Goal: Check status: Check status

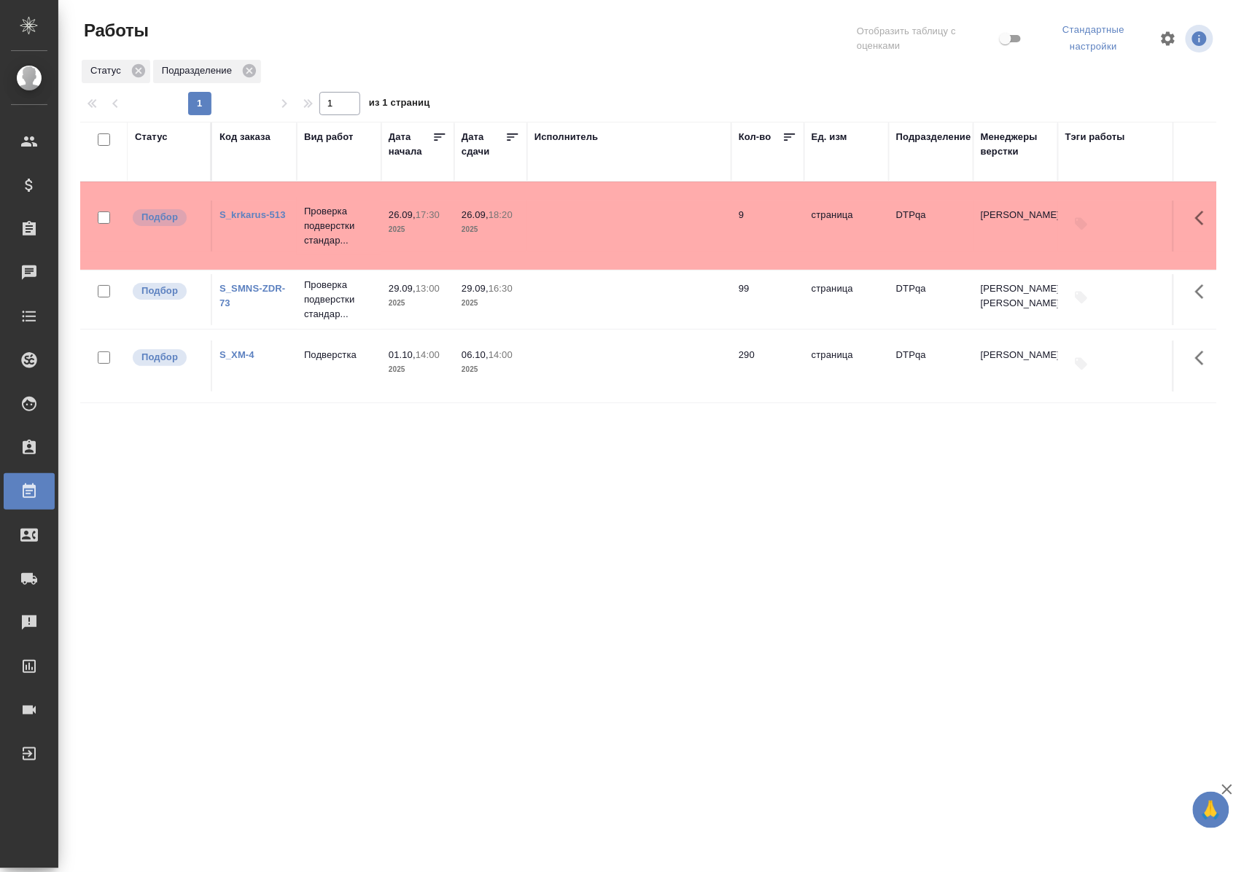
click at [158, 138] on div "Статус" at bounding box center [151, 137] width 33 height 15
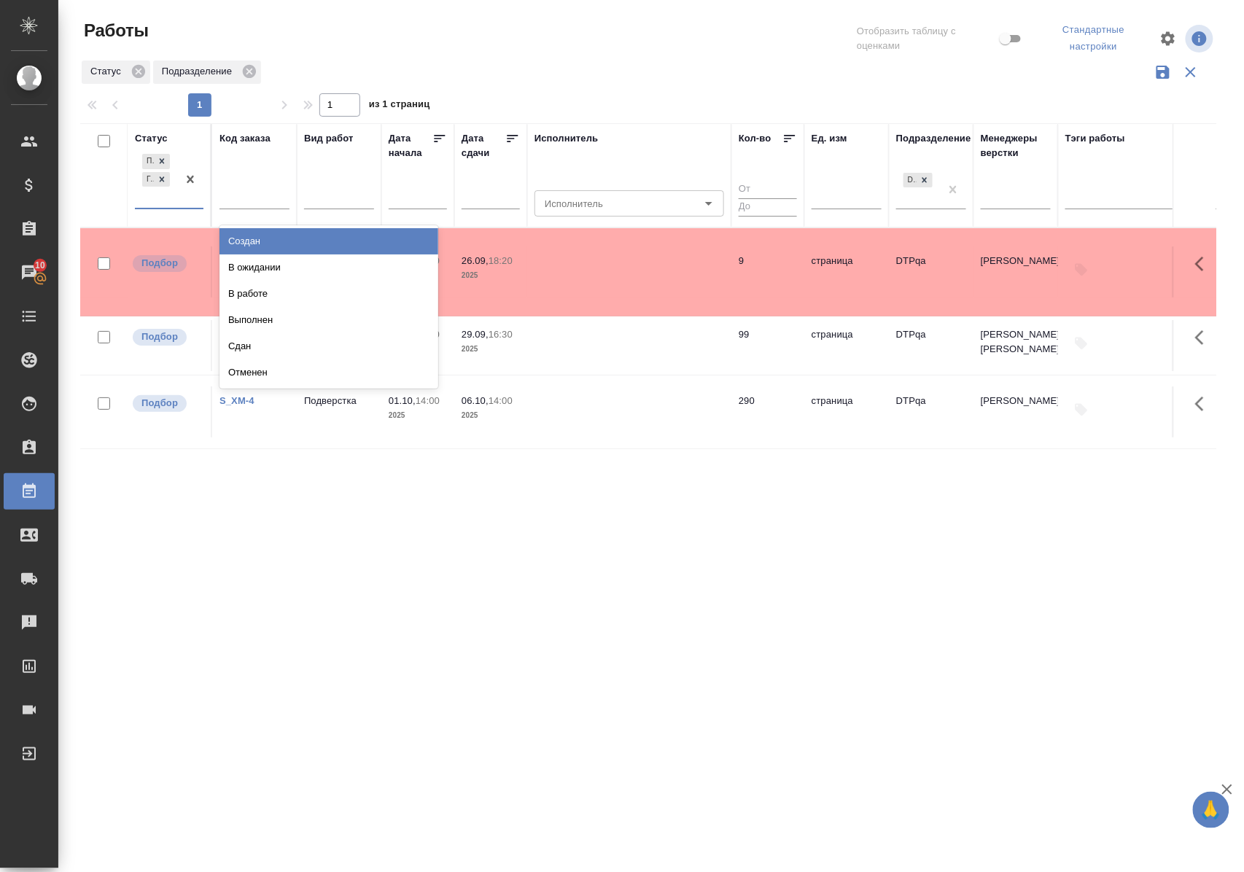
click at [164, 208] on div "Подбор Готов к работе" at bounding box center [156, 179] width 42 height 57
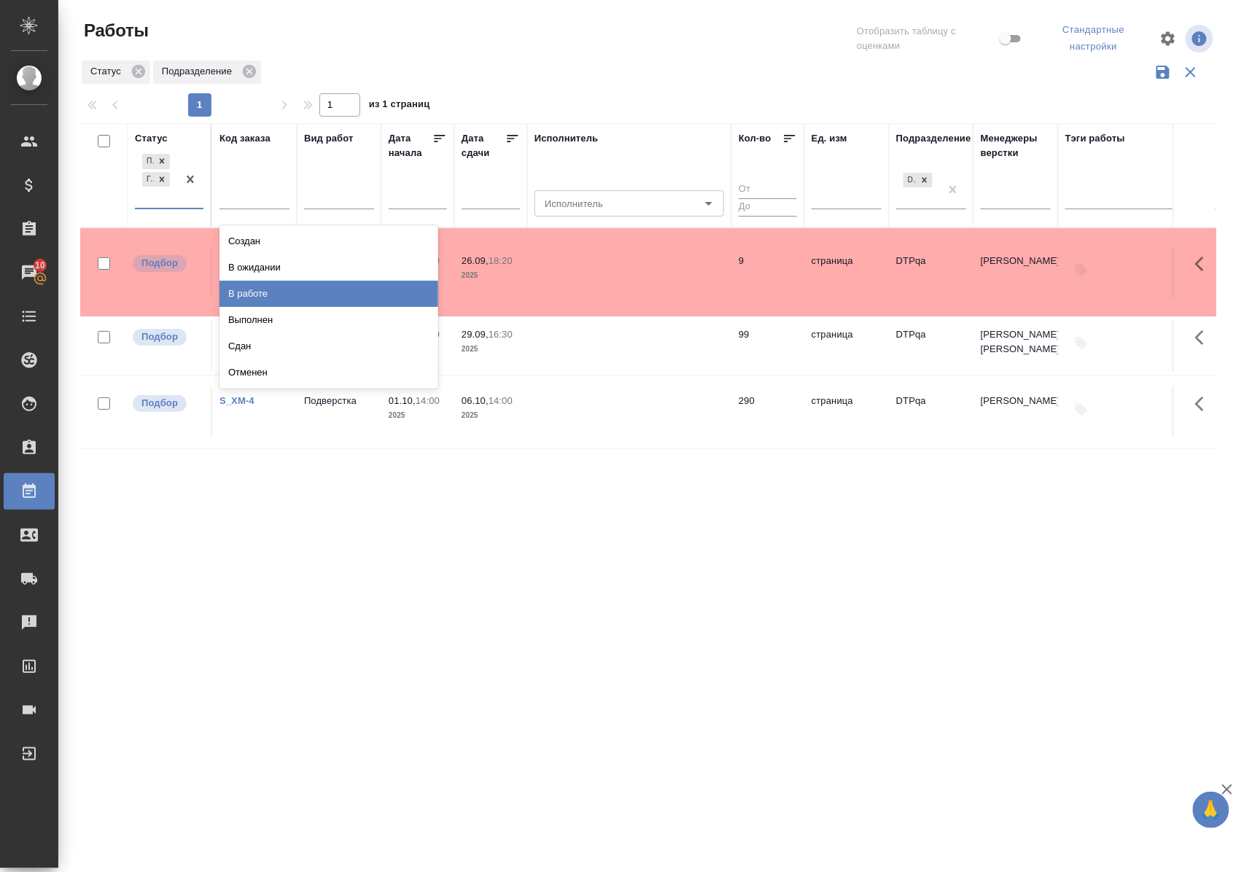
click at [236, 295] on div "В работе" at bounding box center [329, 294] width 219 height 26
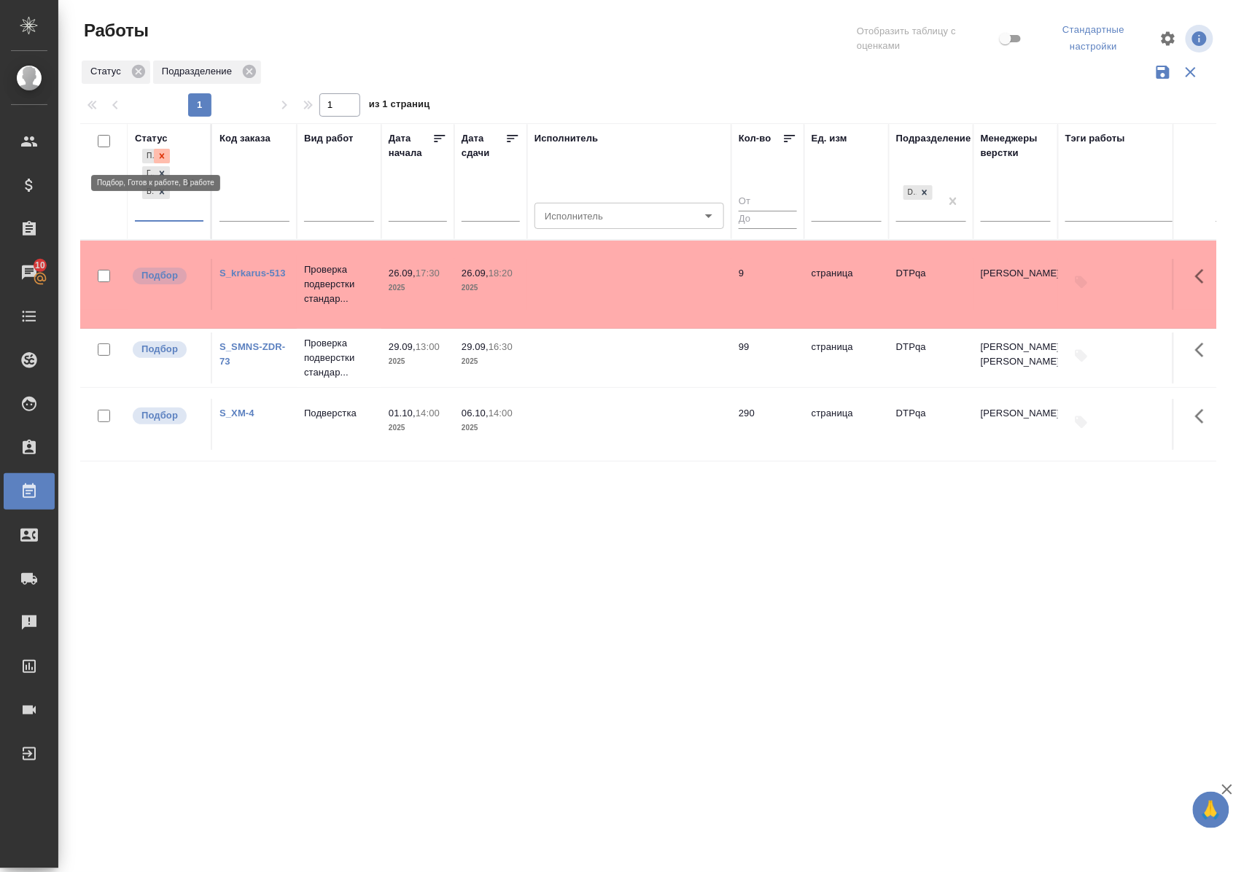
click at [160, 152] on icon at bounding box center [162, 156] width 10 height 10
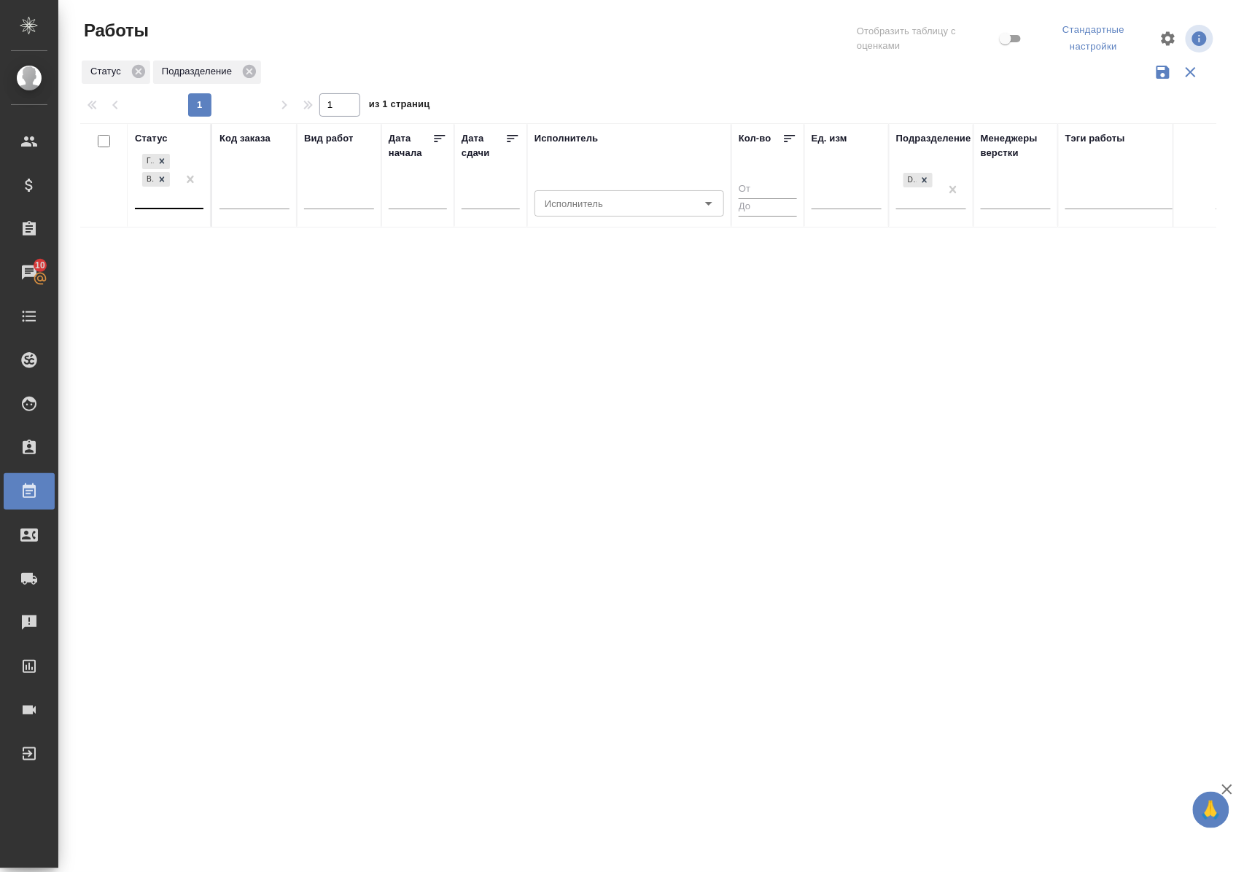
click at [159, 139] on div "Статус" at bounding box center [151, 138] width 33 height 15
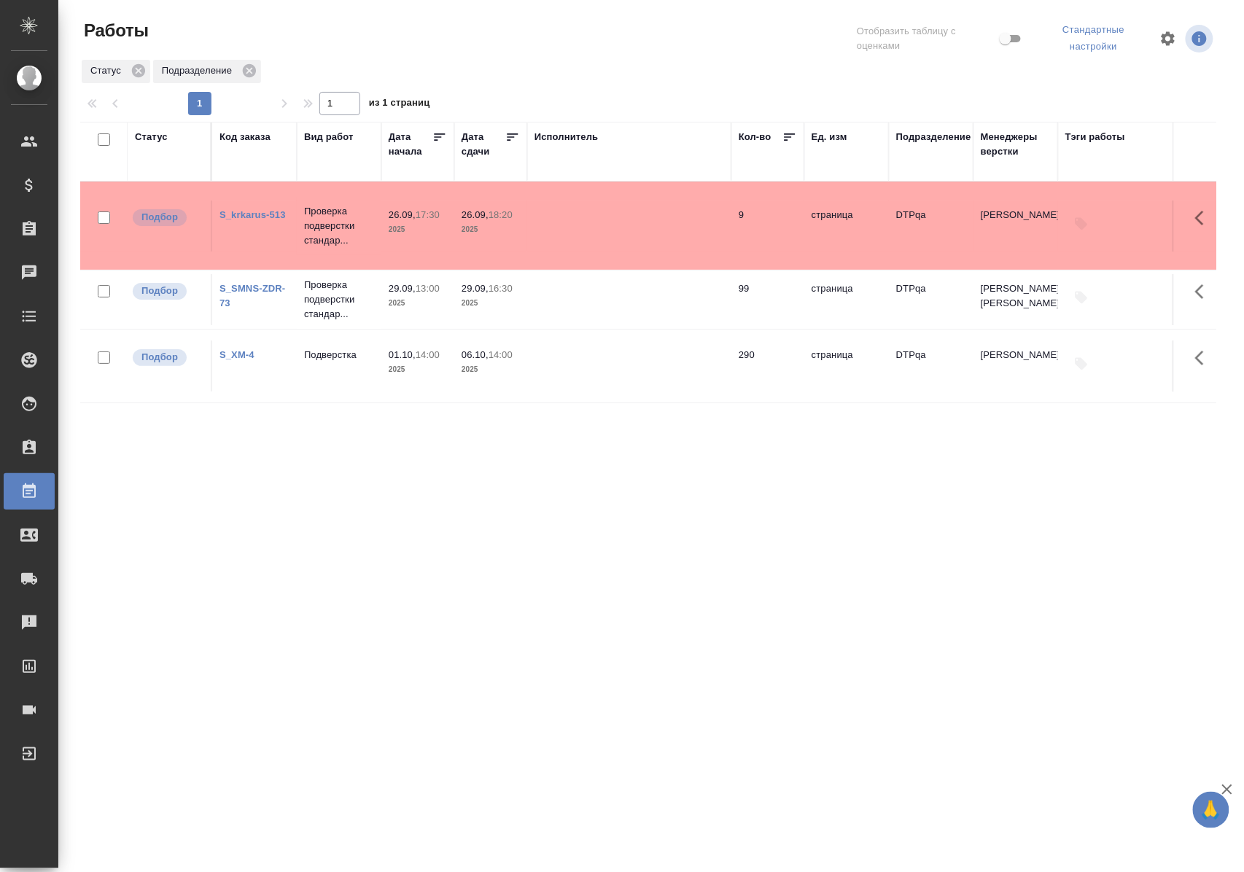
click at [164, 134] on div "Статус" at bounding box center [151, 137] width 33 height 15
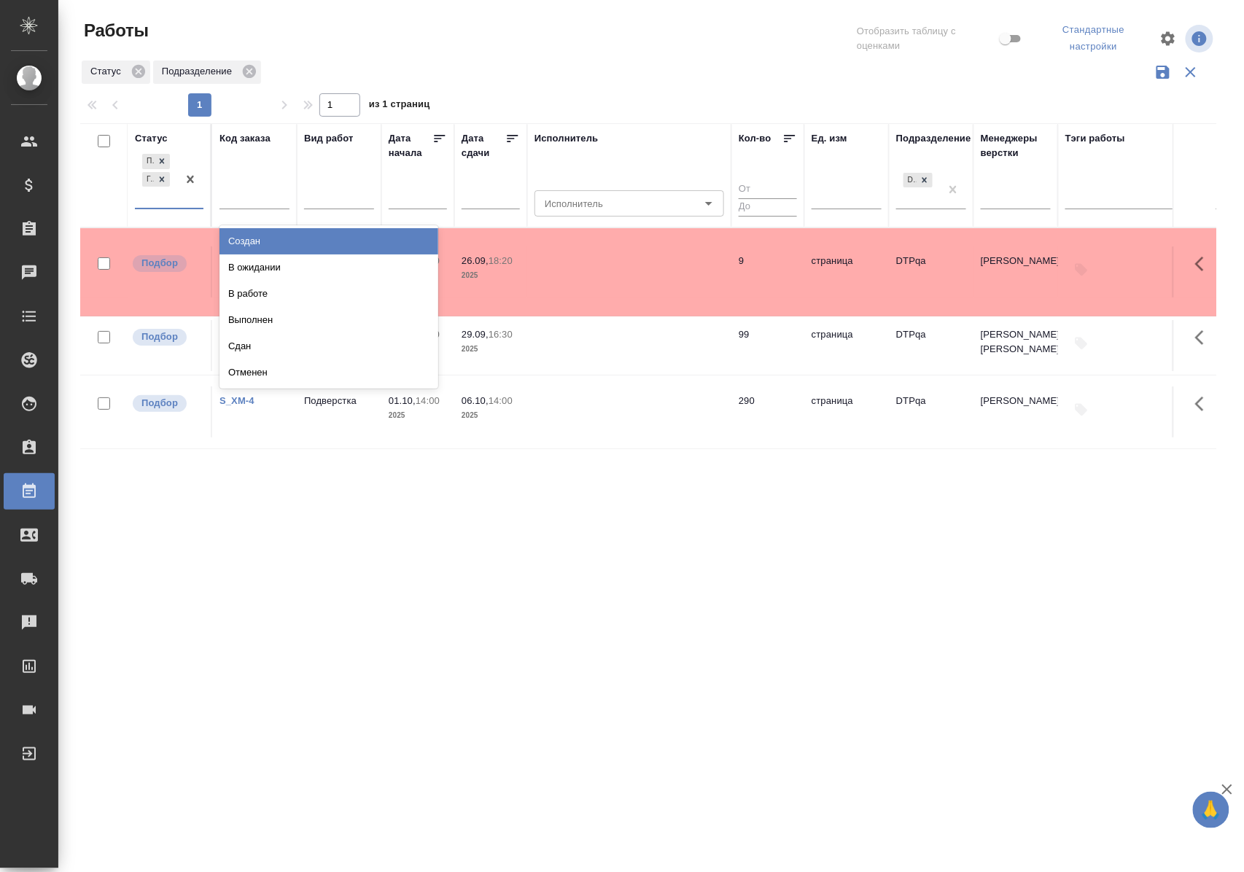
click at [173, 206] on div "Подбор Готов к работе" at bounding box center [156, 179] width 42 height 57
click at [238, 266] on div "В ожидании" at bounding box center [329, 268] width 219 height 26
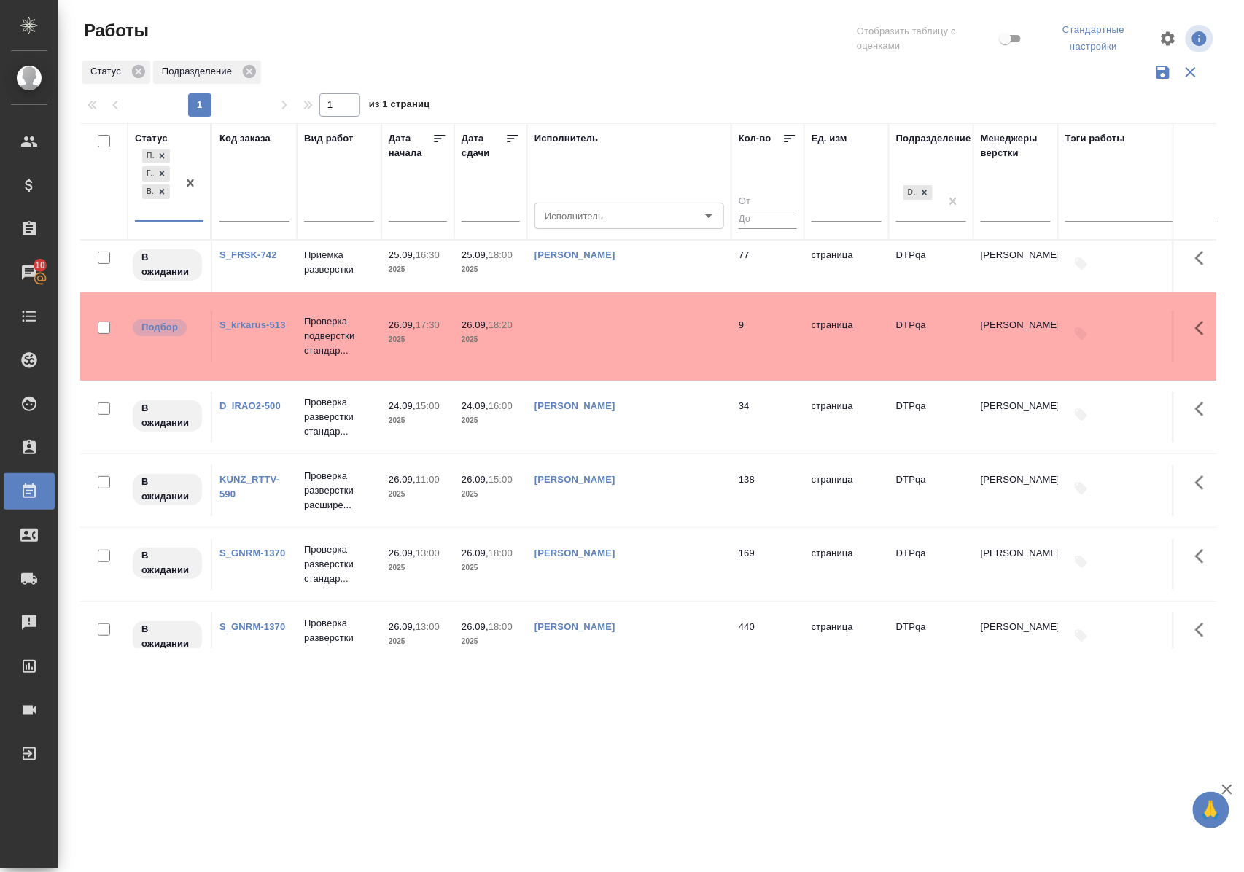
click at [267, 411] on link "D_IRAO2-500" at bounding box center [250, 405] width 61 height 11
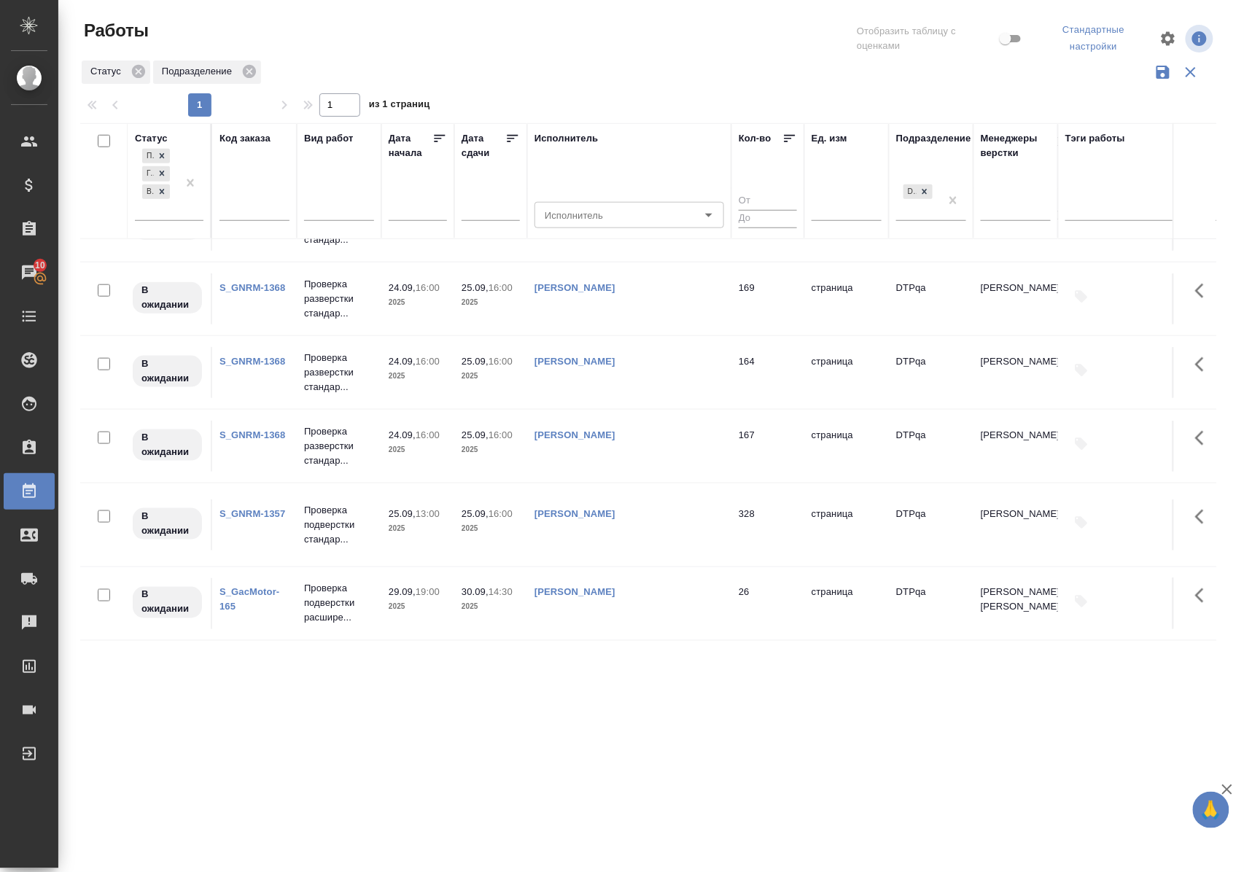
scroll to position [583, 0]
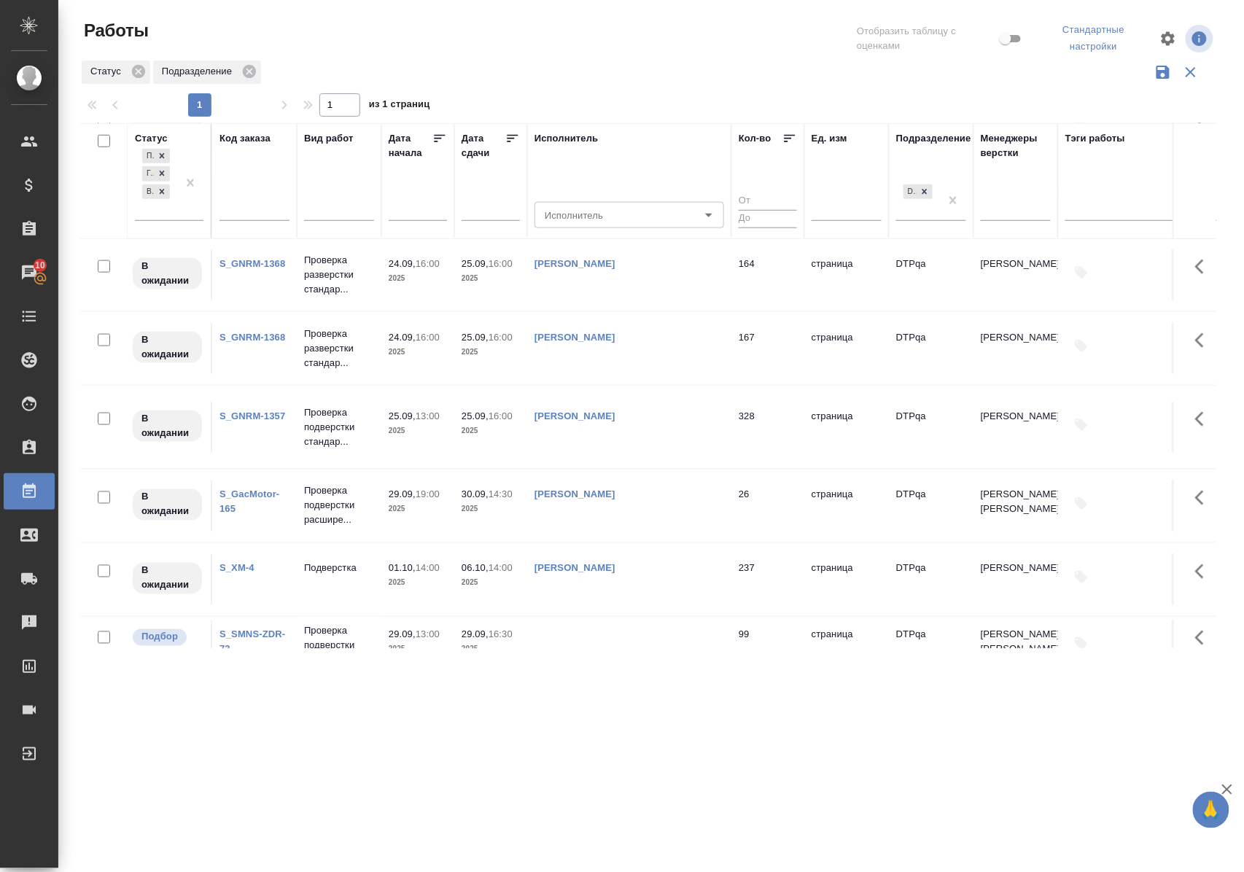
click at [270, 422] on link "S_GNRM-1357" at bounding box center [253, 416] width 66 height 11
click at [166, 193] on icon at bounding box center [162, 192] width 10 height 10
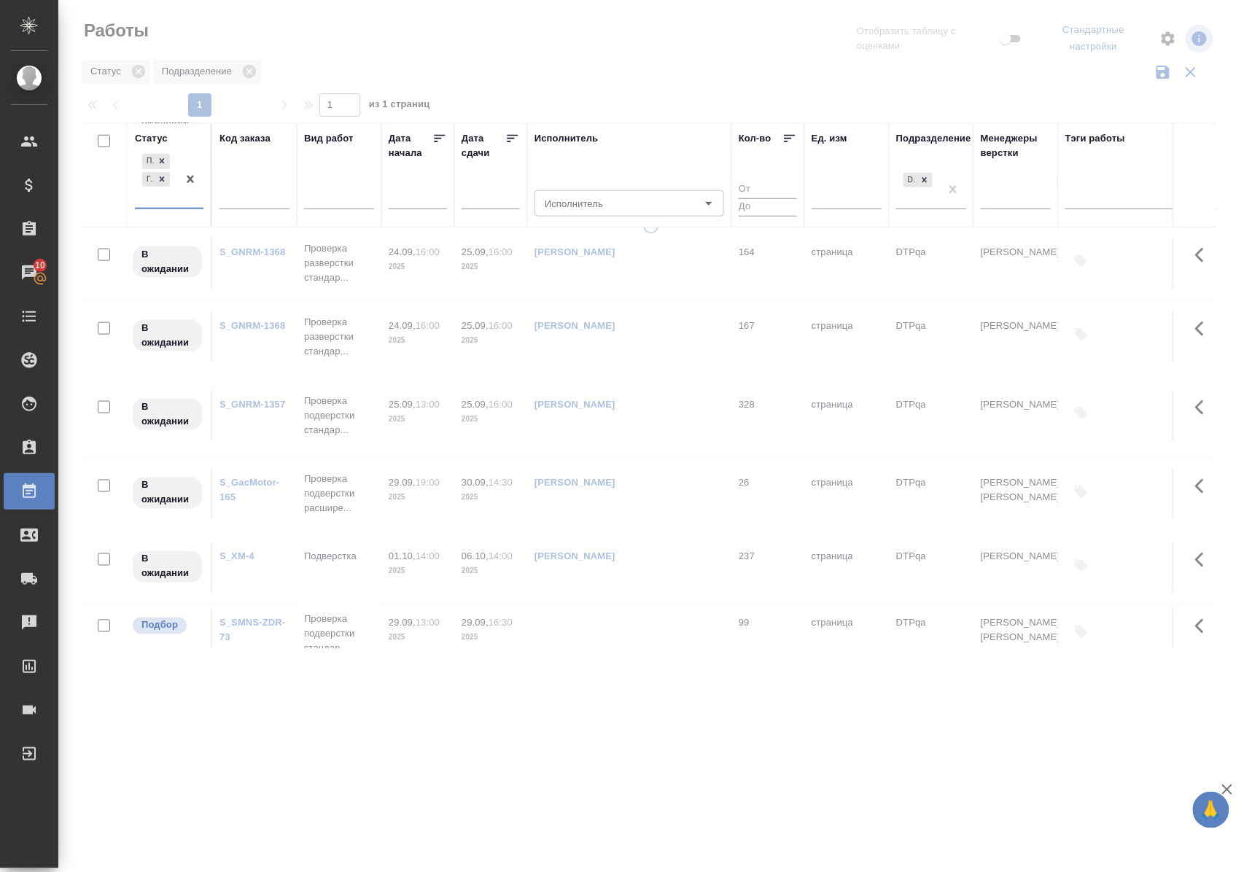
scroll to position [0, 0]
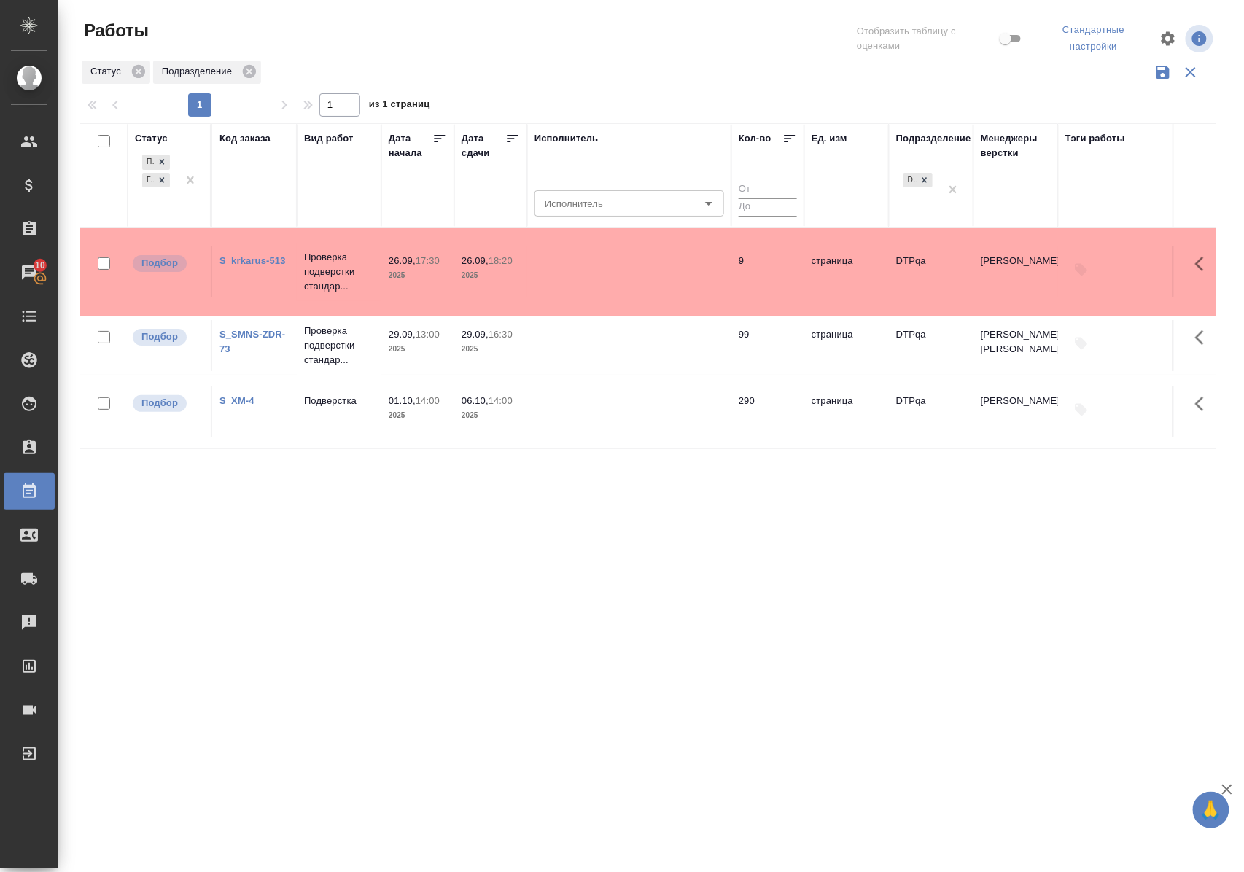
click at [147, 138] on div "Статус" at bounding box center [151, 138] width 33 height 15
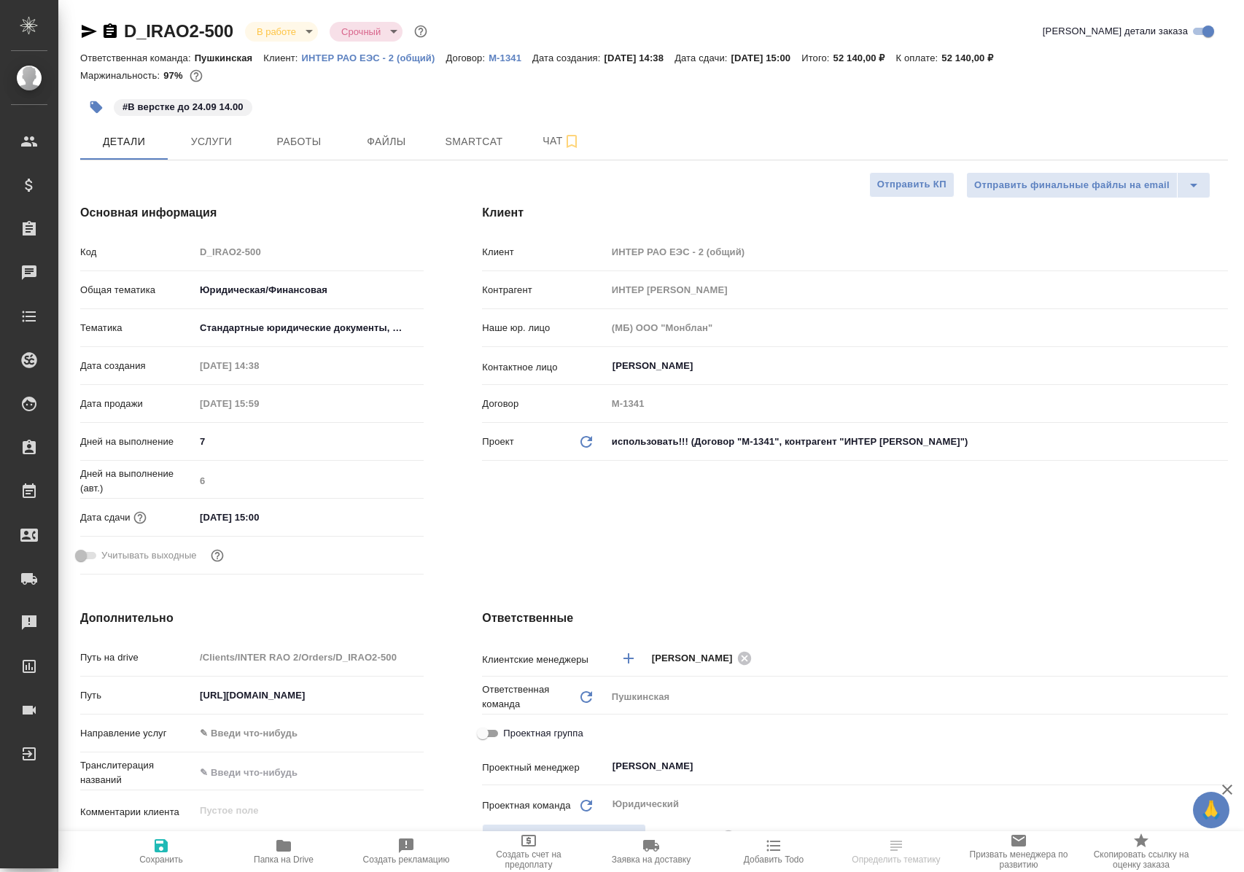
select select "RU"
click at [284, 137] on span "Работы" at bounding box center [299, 142] width 70 height 18
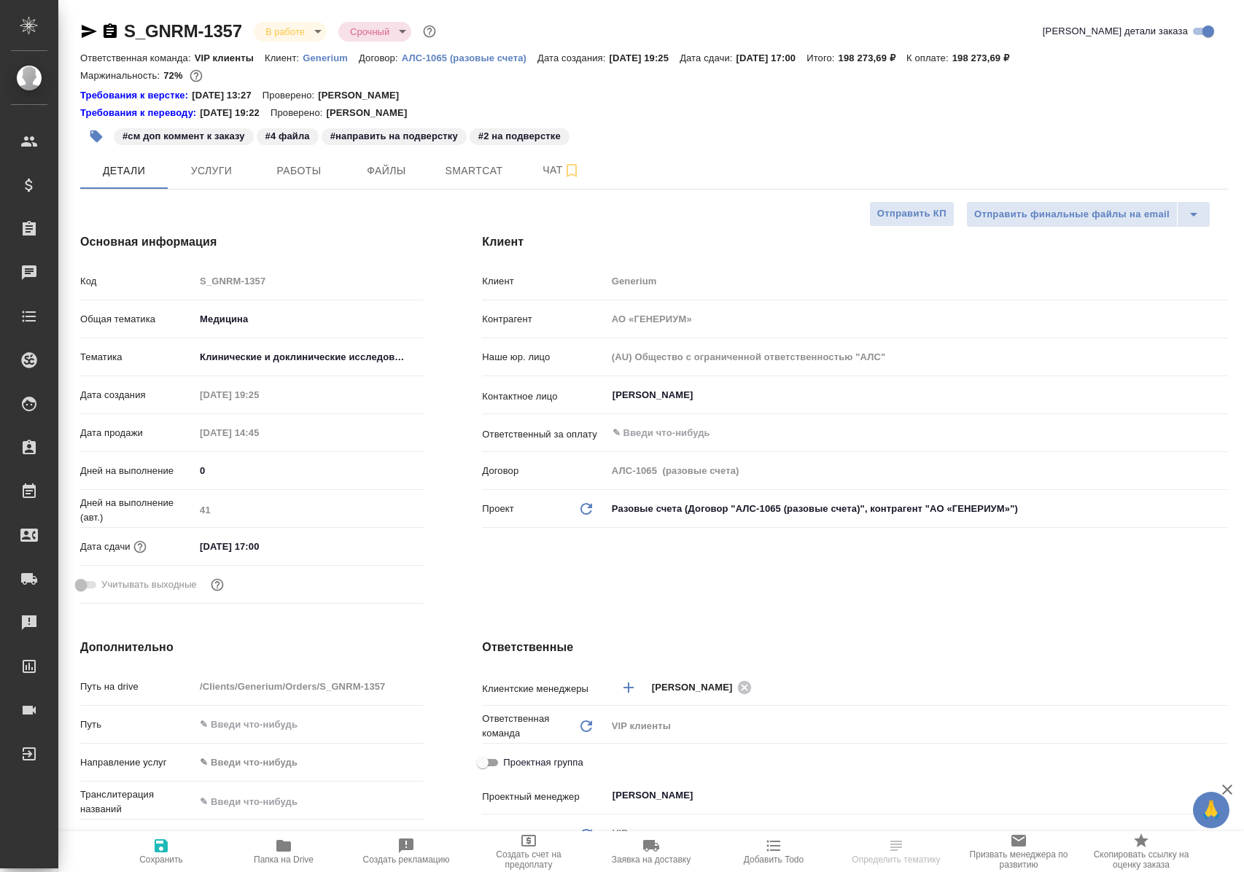
select select "RU"
click at [307, 174] on span "Работы" at bounding box center [299, 171] width 70 height 18
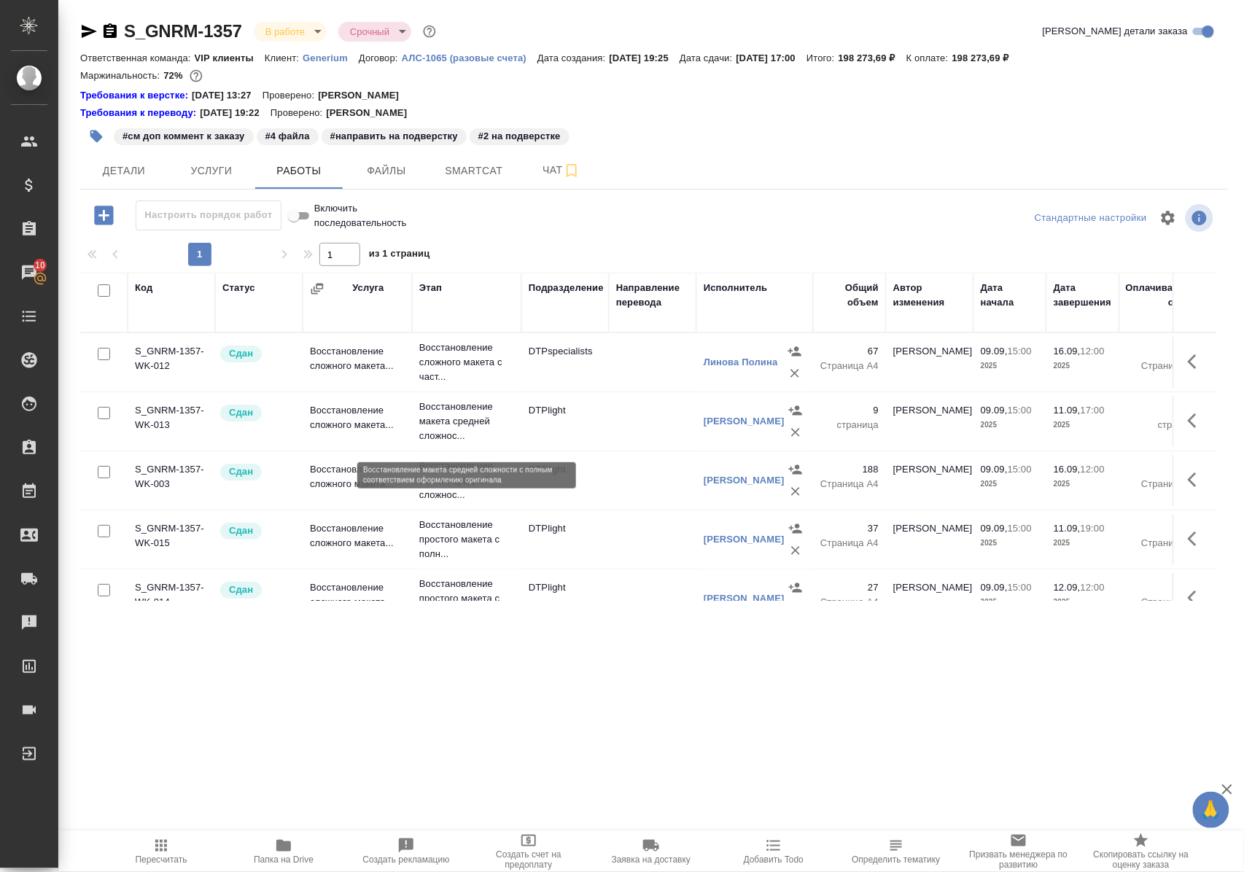
click at [447, 424] on p "Восстановление макета средней сложнос..." at bounding box center [466, 422] width 95 height 44
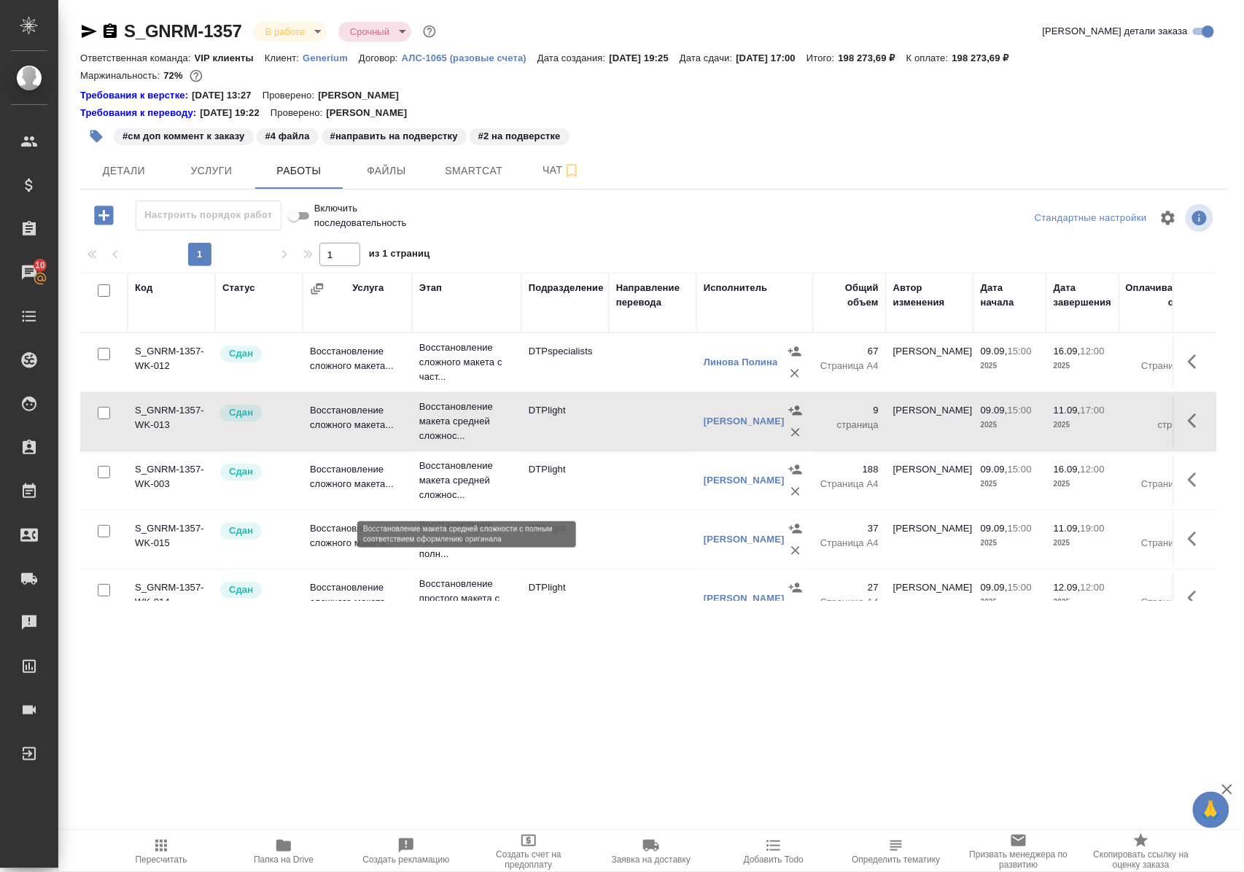
scroll to position [97, 0]
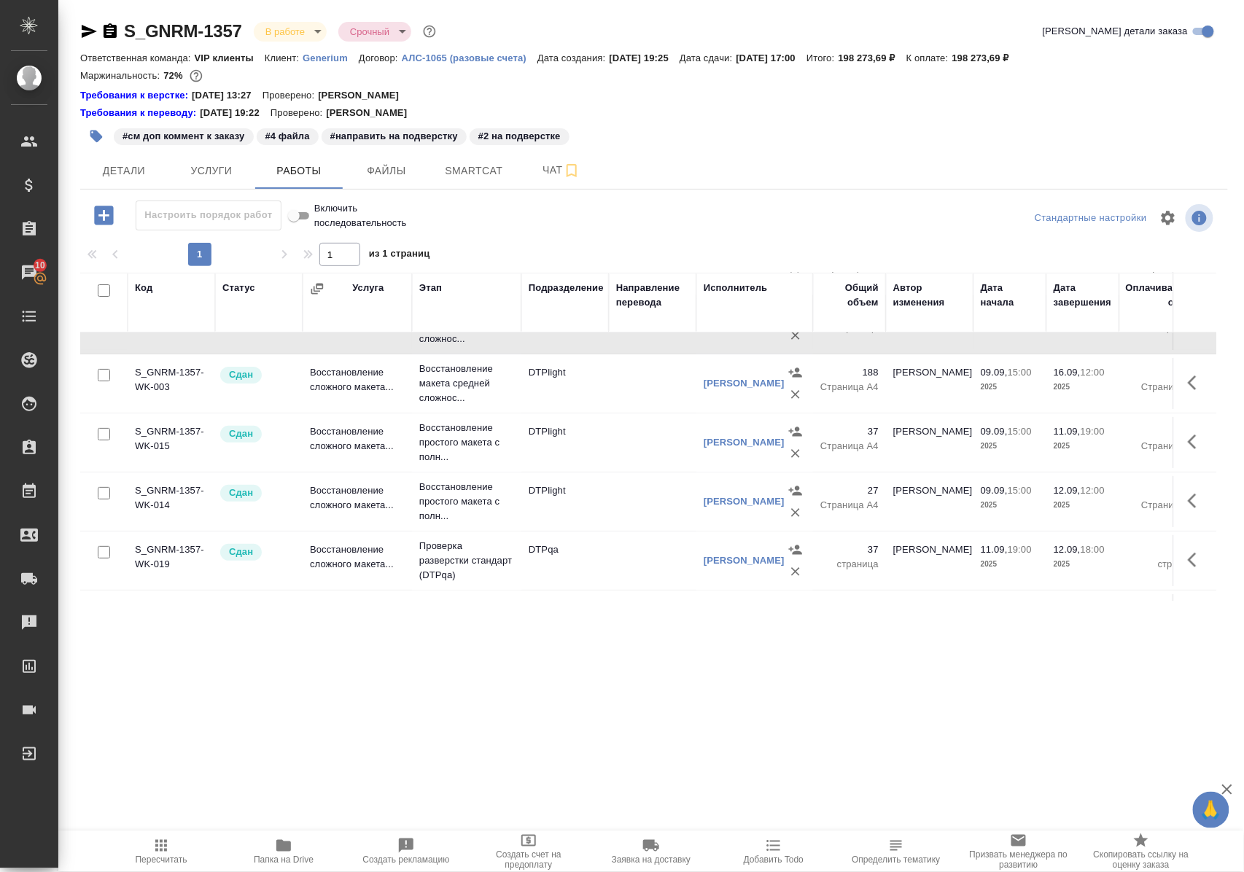
click at [368, 505] on td "Восстановление сложного макета..." at bounding box center [357, 501] width 109 height 51
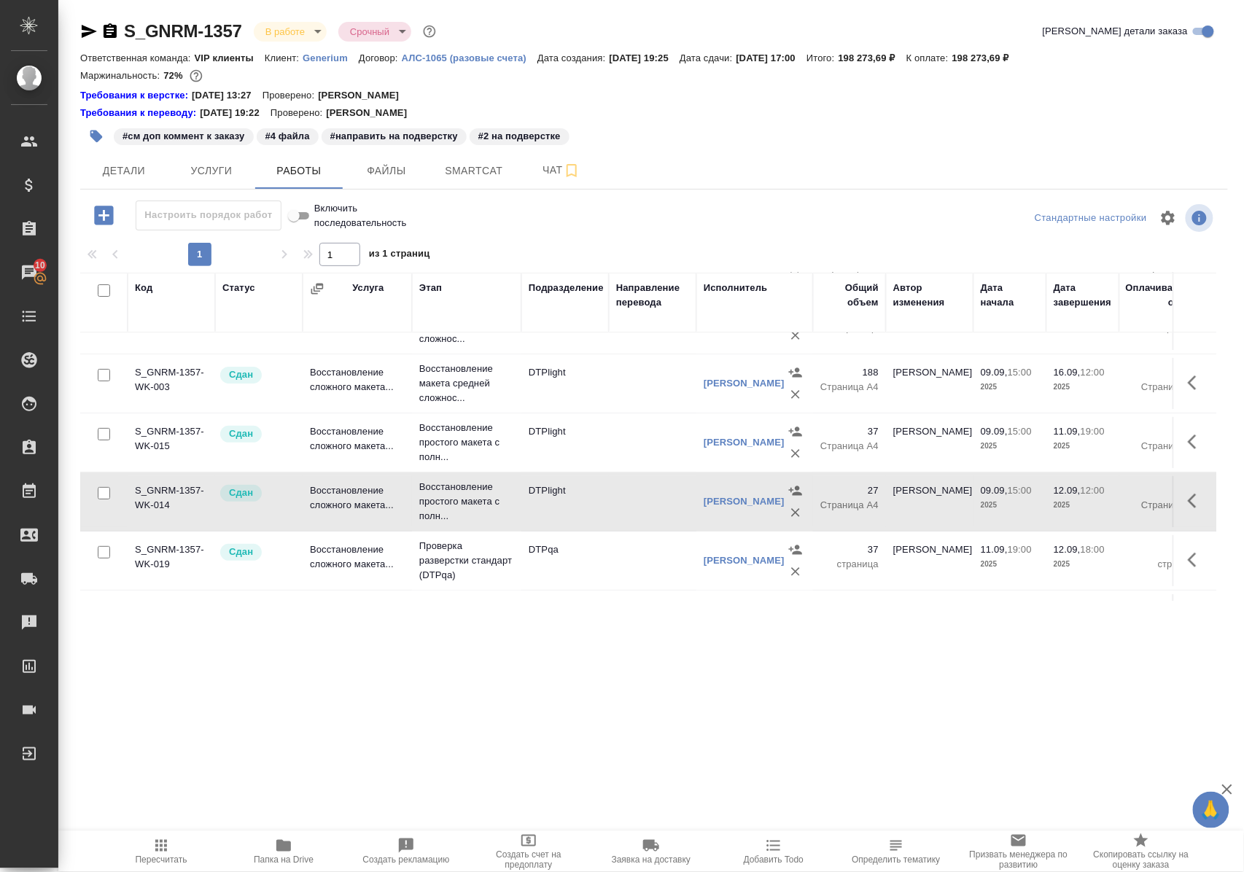
click at [368, 505] on td "Восстановление сложного макета..." at bounding box center [357, 501] width 109 height 51
click at [461, 385] on p "Восстановление макета средней сложнос..." at bounding box center [466, 384] width 95 height 44
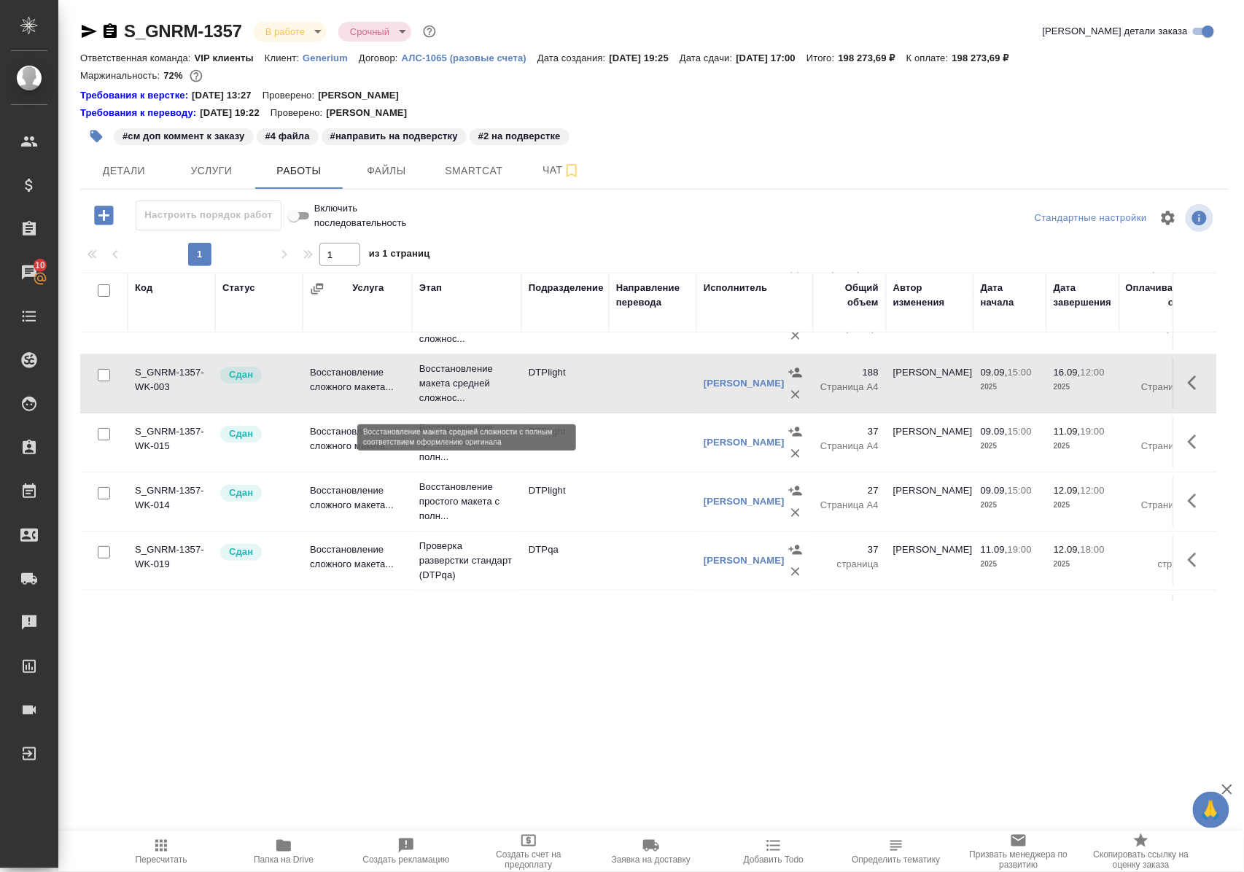
click at [461, 385] on p "Восстановление макета средней сложнос..." at bounding box center [466, 384] width 95 height 44
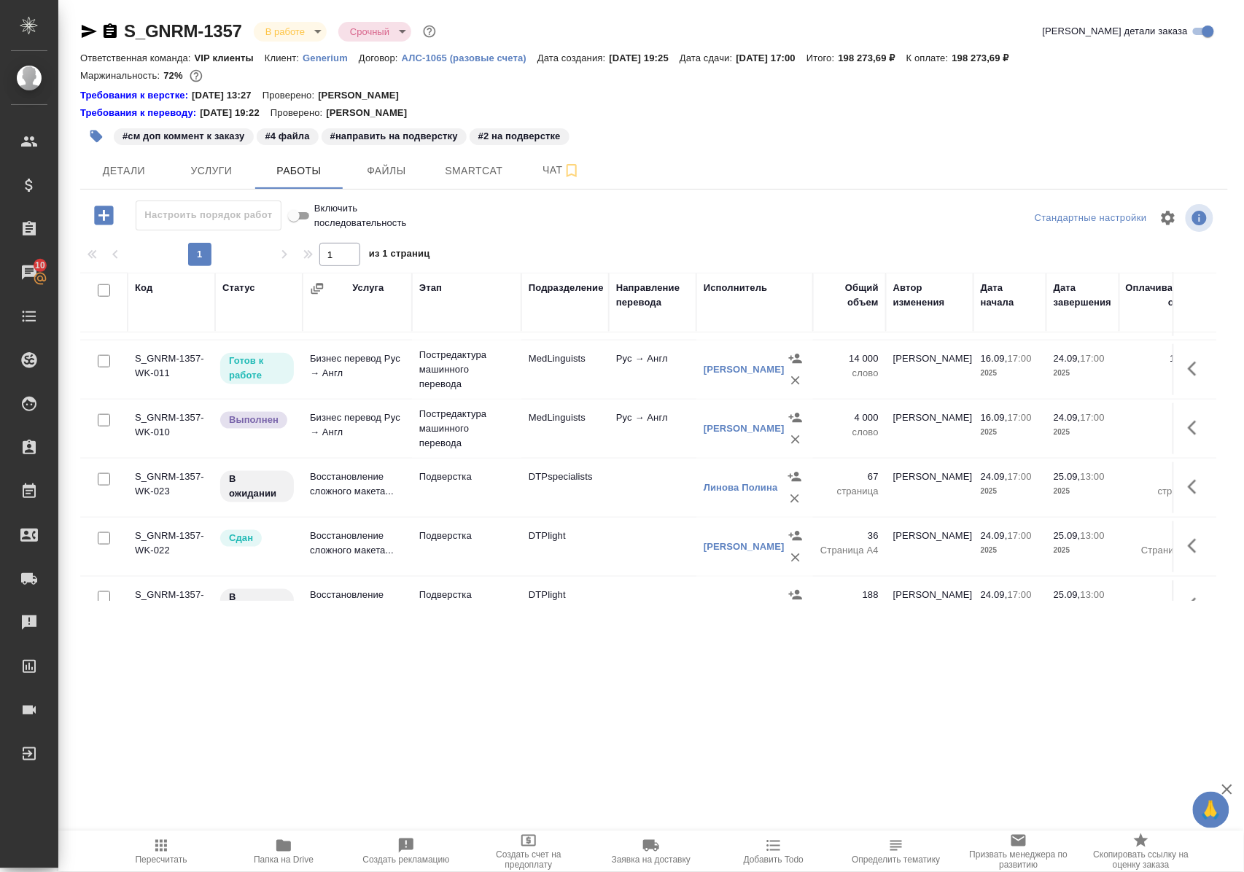
scroll to position [680, 0]
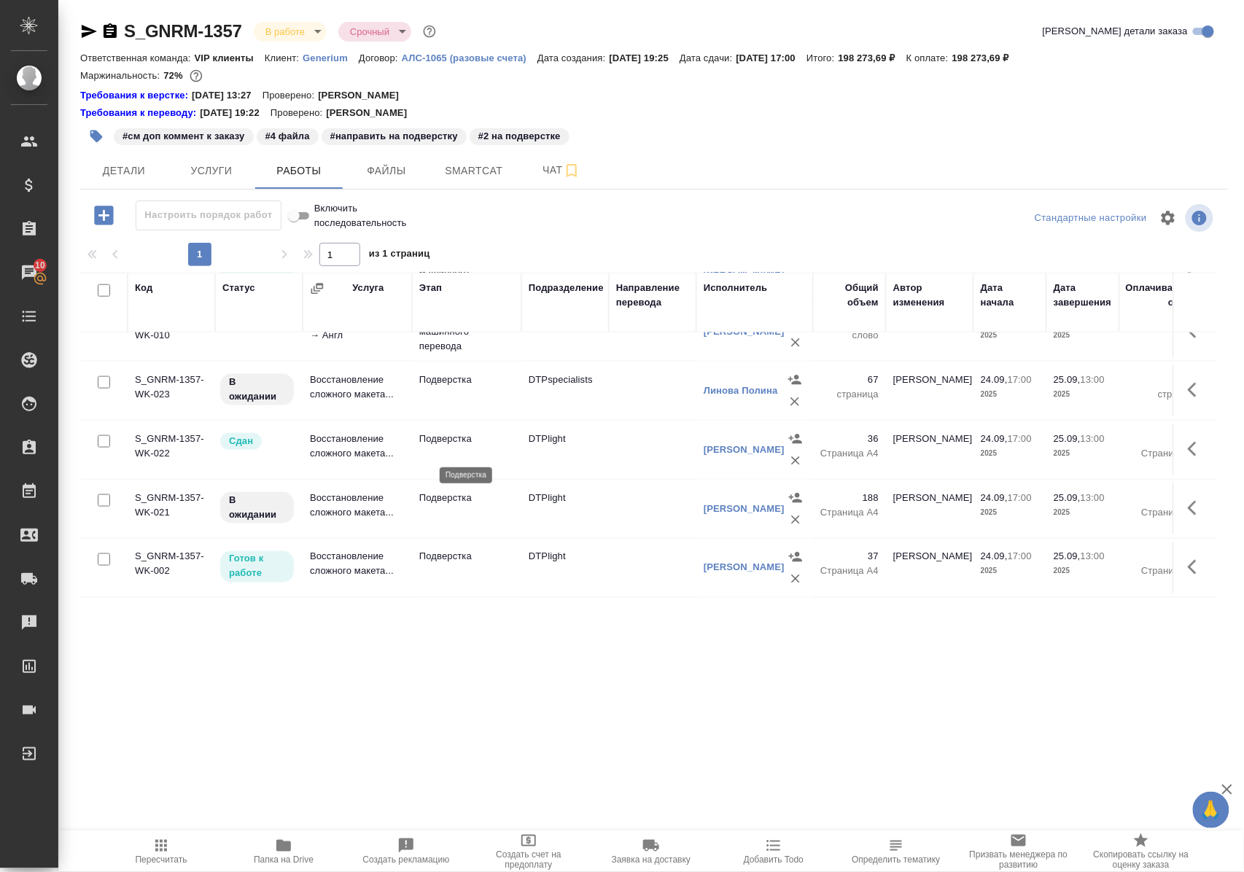
click at [458, 446] on p "Подверстка" at bounding box center [466, 439] width 95 height 15
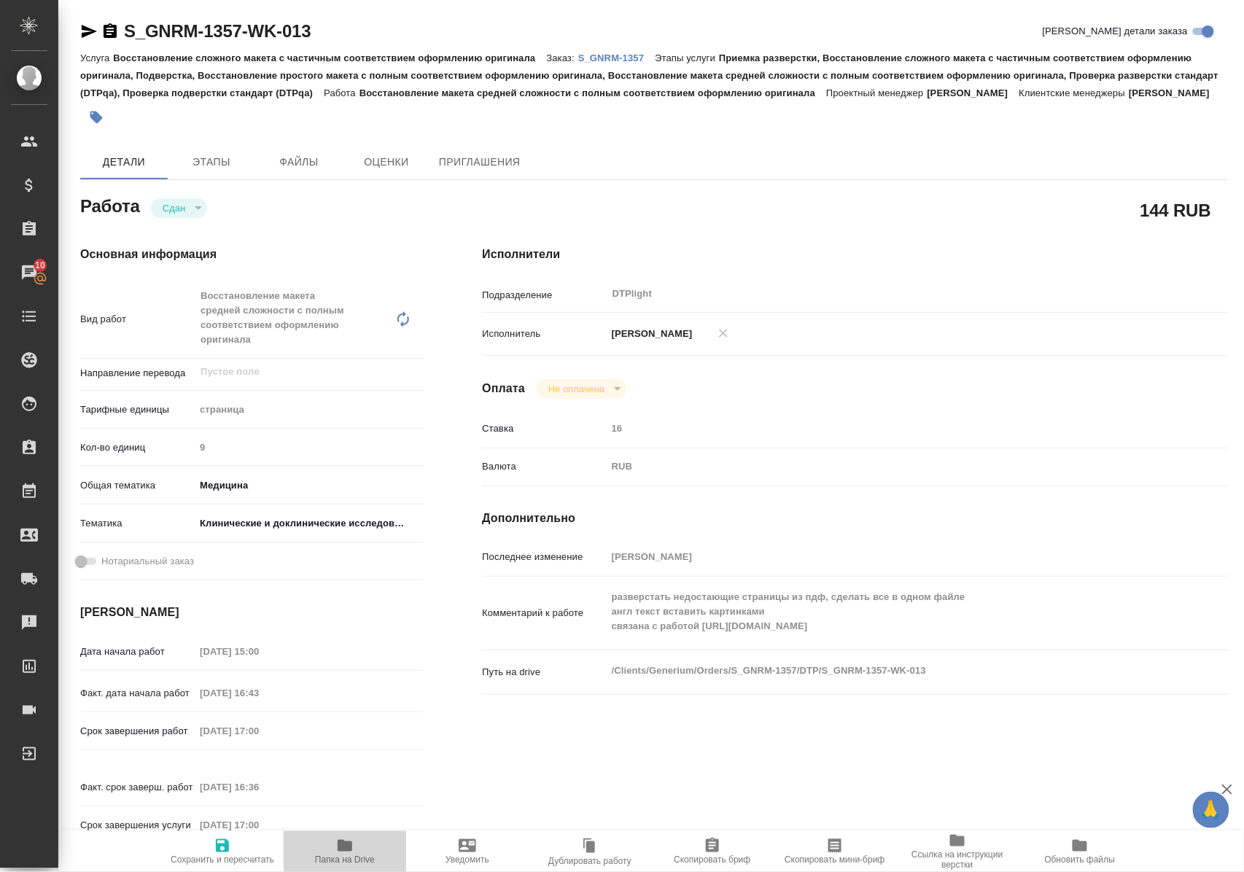
click at [345, 858] on span "Папка на Drive" at bounding box center [345, 860] width 60 height 10
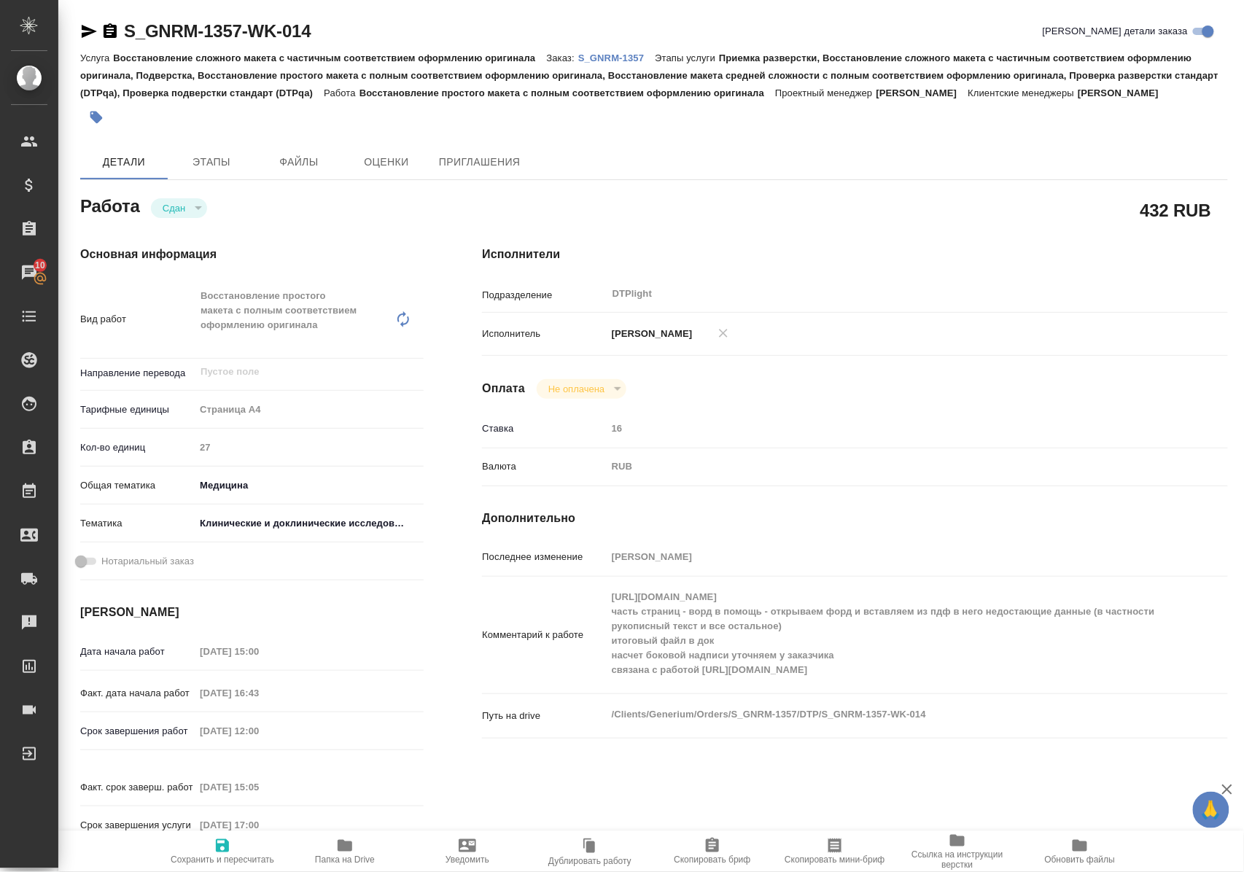
click at [337, 852] on icon "button" at bounding box center [345, 846] width 18 height 18
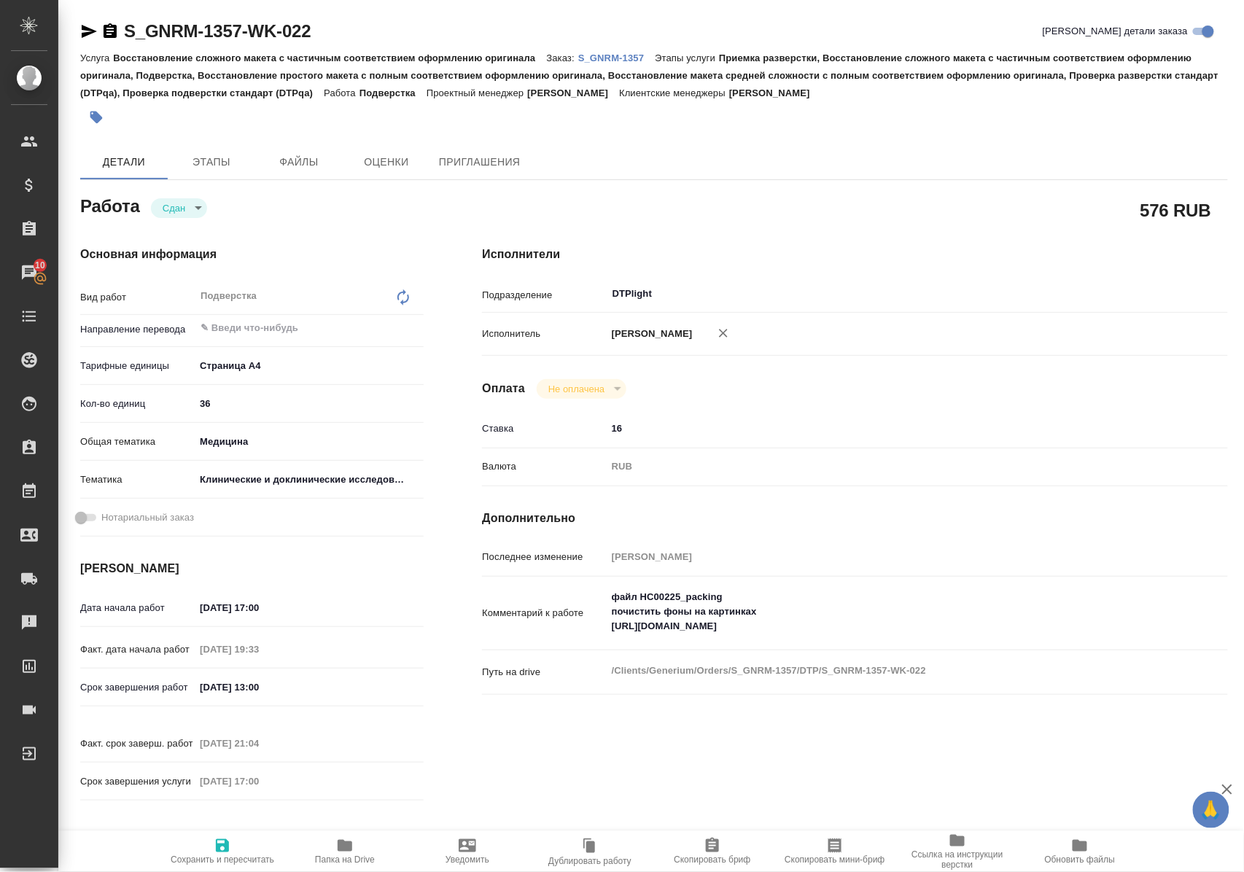
click at [341, 850] on icon "button" at bounding box center [345, 846] width 18 height 18
